Goal: Task Accomplishment & Management: Manage account settings

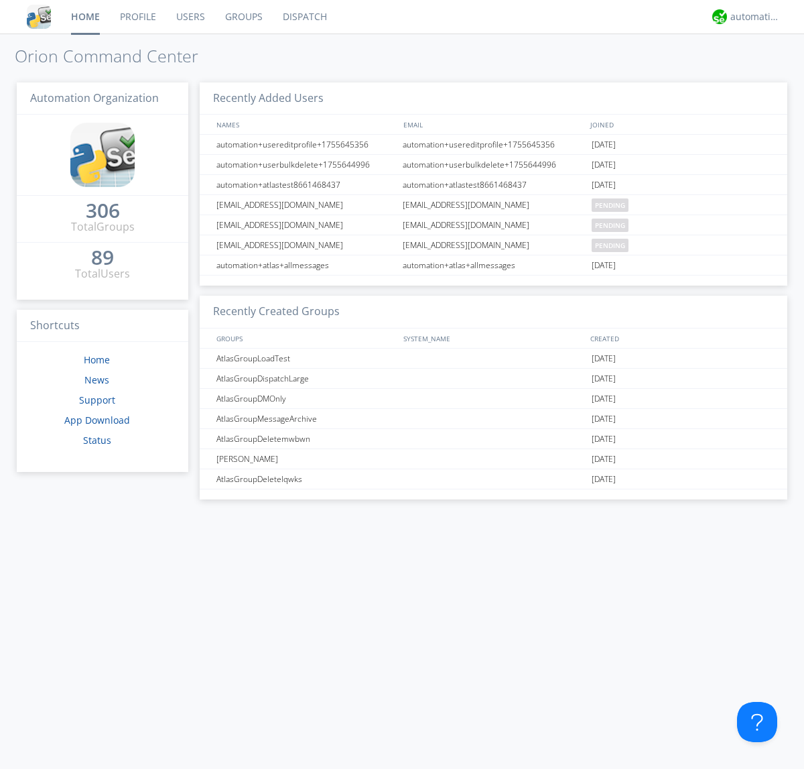
click at [190, 17] on link "Users" at bounding box center [190, 17] width 49 height 34
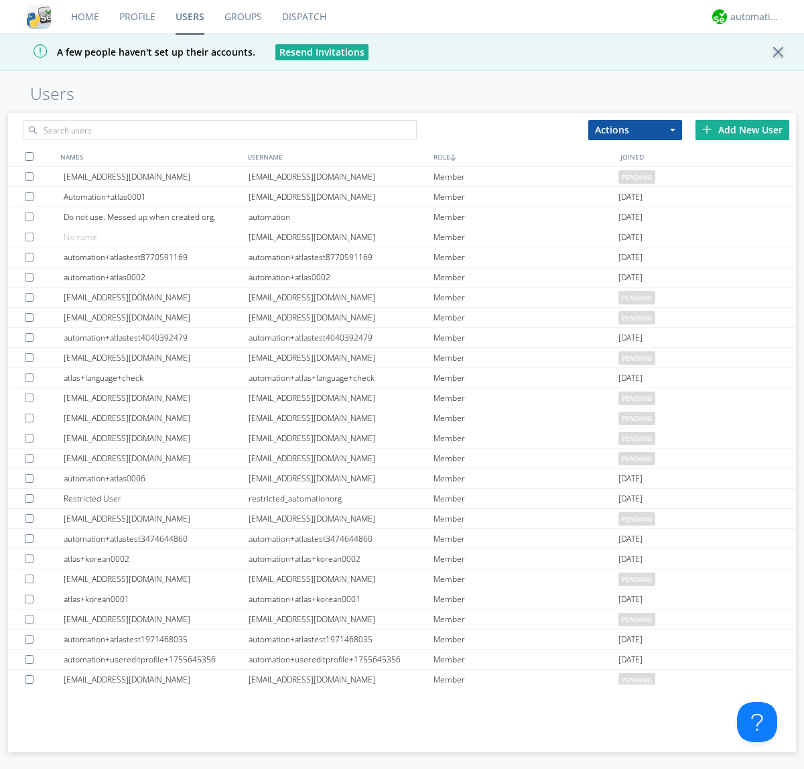
click at [743, 129] on div "Add New User" at bounding box center [743, 130] width 94 height 20
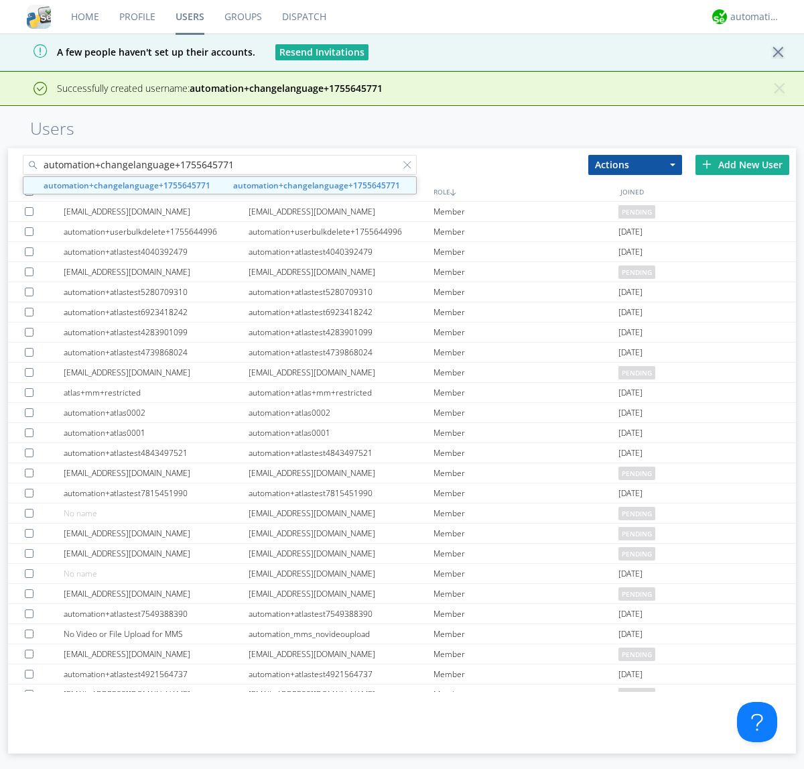
type input "automation+changelanguage+1755645771"
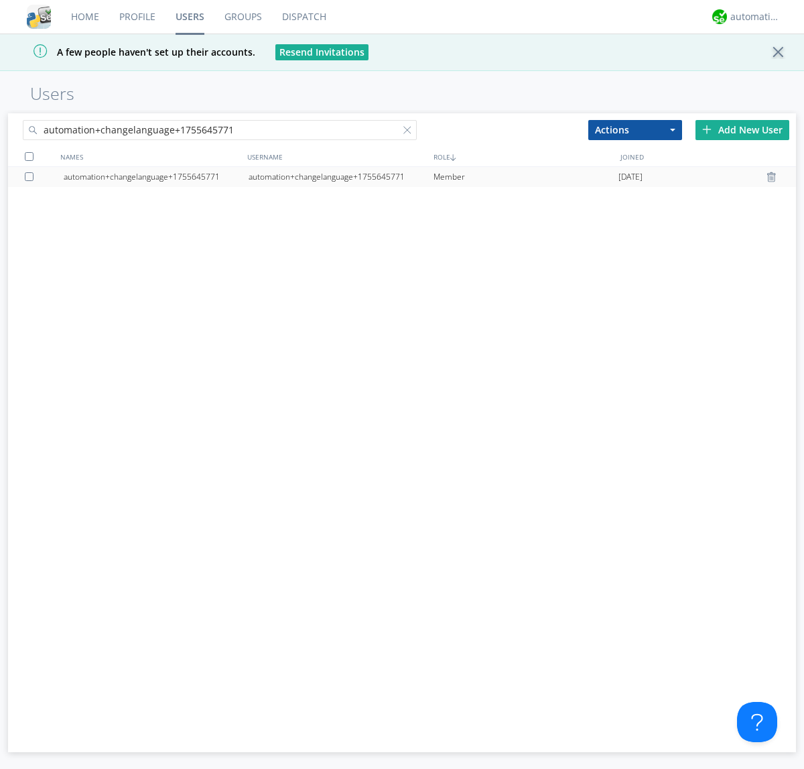
click at [341, 176] on div "automation+changelanguage+1755645771" at bounding box center [341, 177] width 185 height 20
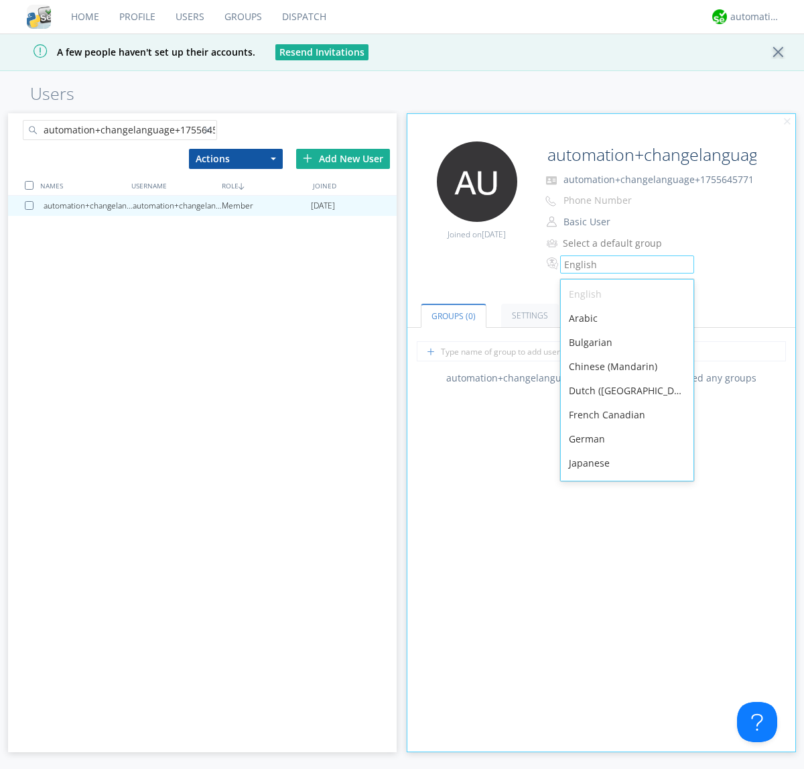
click at [624, 620] on div "Spanish" at bounding box center [627, 632] width 133 height 24
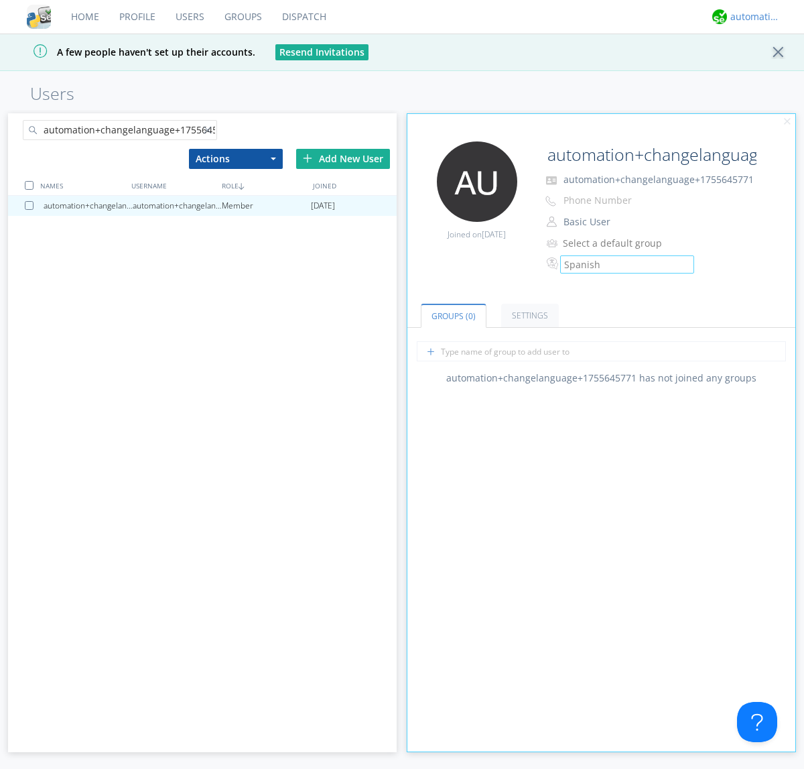
click at [752, 17] on div "automation+atlas" at bounding box center [756, 16] width 50 height 13
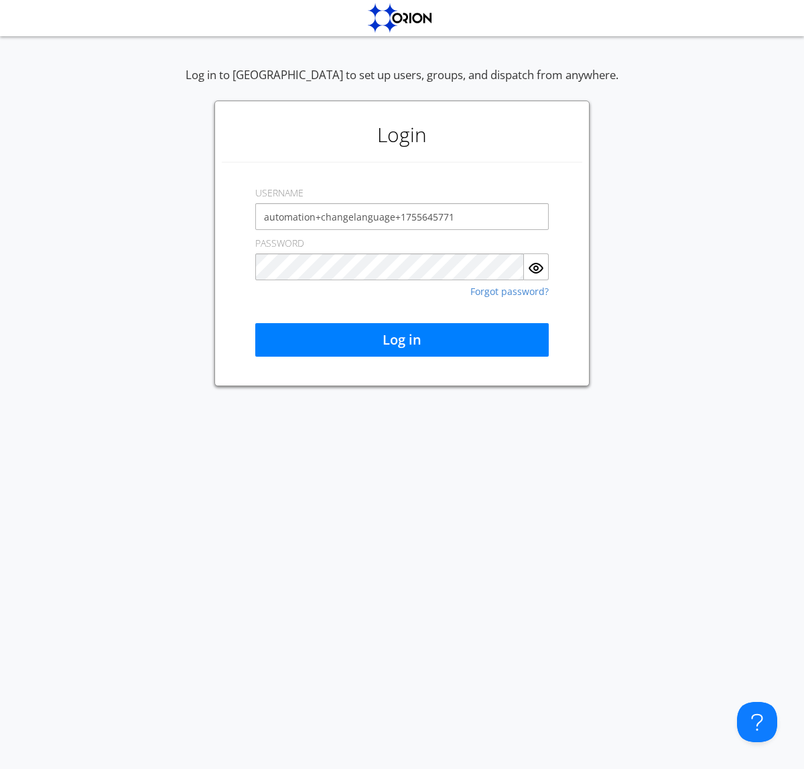
type input "automation+changelanguage+1755645771"
click at [402, 340] on button "Log in" at bounding box center [402, 340] width 294 height 34
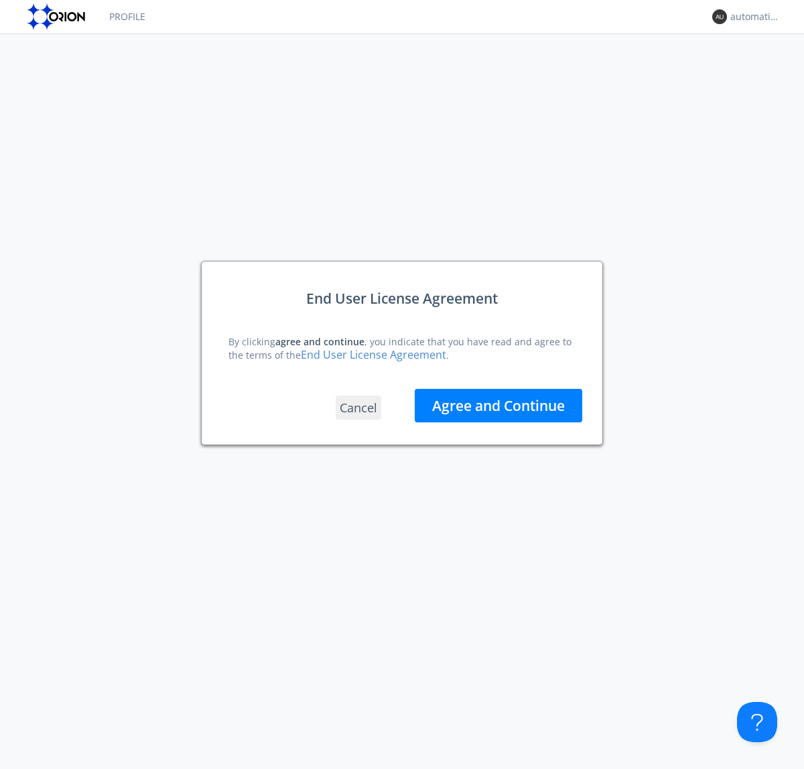
click at [499, 405] on button "Agree and Continue" at bounding box center [499, 406] width 168 height 34
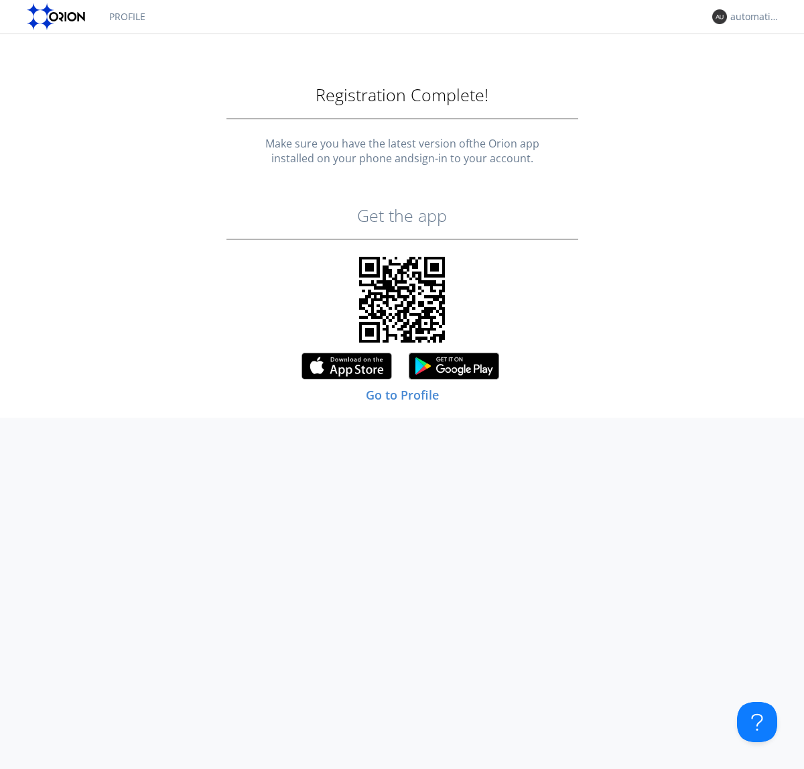
click at [127, 17] on link "Profile" at bounding box center [127, 17] width 56 height 34
click at [752, 17] on div "automation+changelanguage+1755645771" at bounding box center [756, 16] width 50 height 13
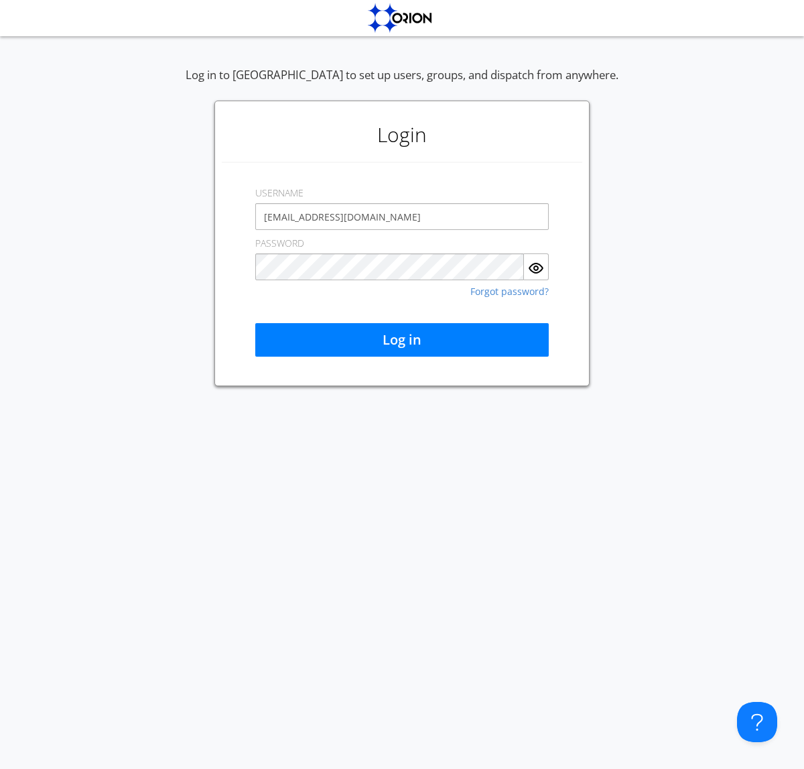
type input "[EMAIL_ADDRESS][DOMAIN_NAME]"
click at [402, 340] on button "Log in" at bounding box center [402, 340] width 294 height 34
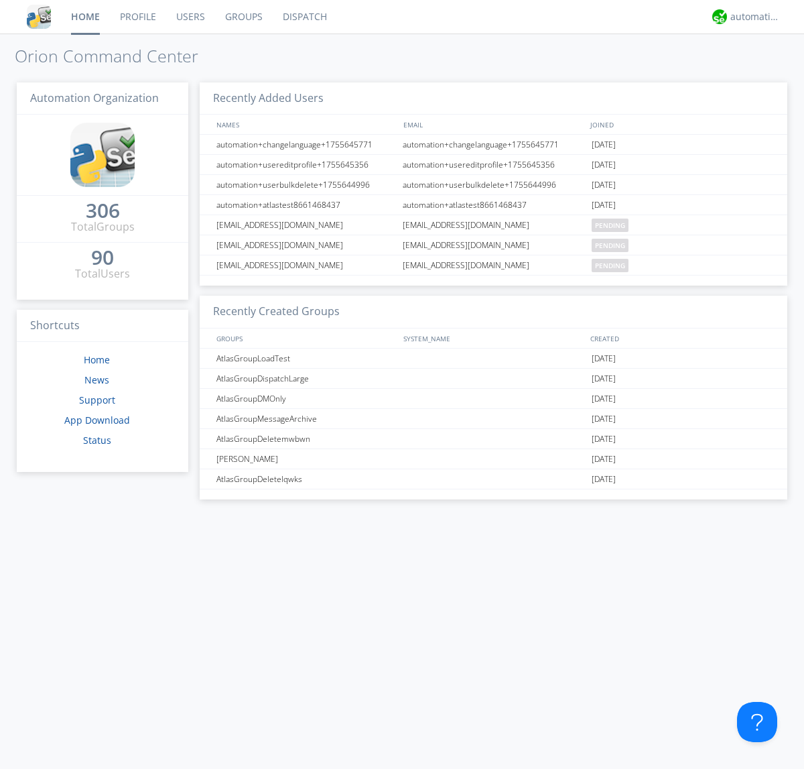
click at [190, 17] on link "Users" at bounding box center [190, 17] width 49 height 34
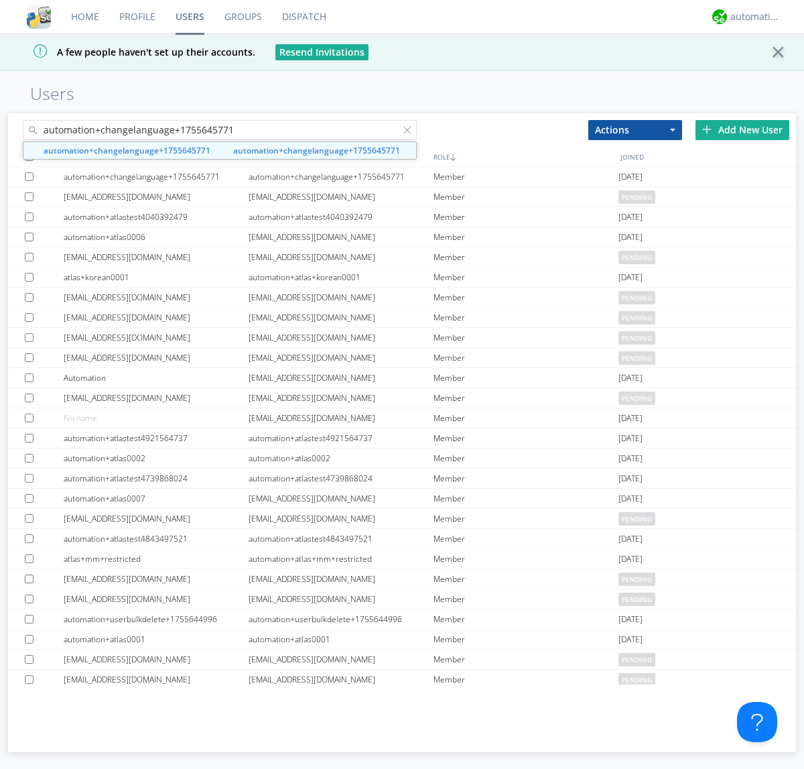
type input "automation+changelanguage+1755645771"
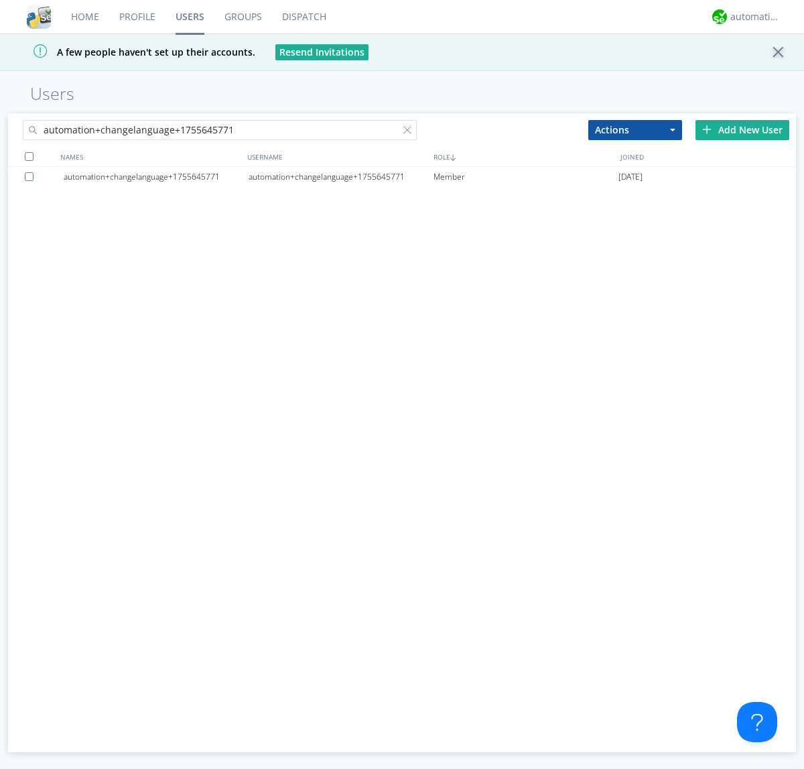
click at [32, 176] on div at bounding box center [31, 176] width 13 height 9
click at [635, 129] on button "Actions" at bounding box center [636, 130] width 94 height 20
click at [0, 0] on link "Delete User" at bounding box center [0, 0] width 0 height 0
